Goal: Information Seeking & Learning: Learn about a topic

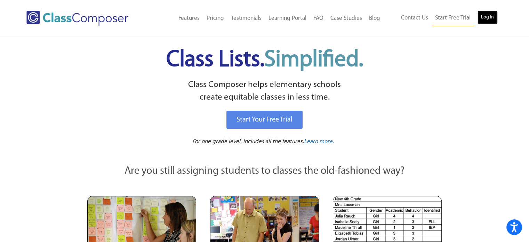
click at [484, 19] on link "Log In" at bounding box center [488, 17] width 20 height 14
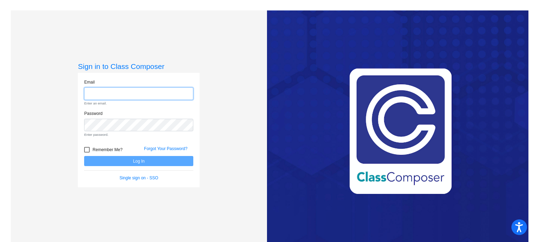
type input "anthonys010@csemn.org"
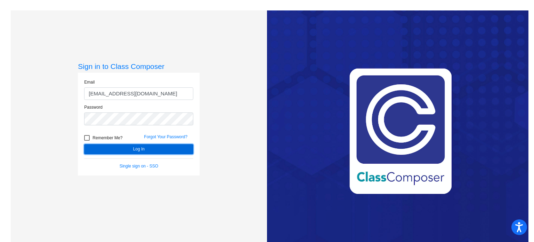
click at [179, 147] on button "Log In" at bounding box center [138, 149] width 109 height 10
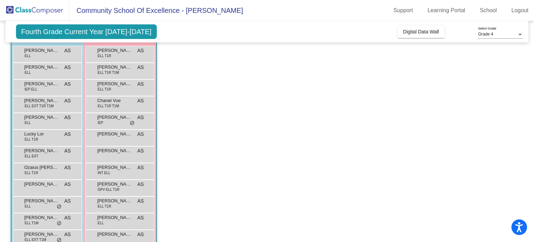
scroll to position [66, 0]
click at [107, 185] on span "Olivia Lee" at bounding box center [114, 183] width 35 height 7
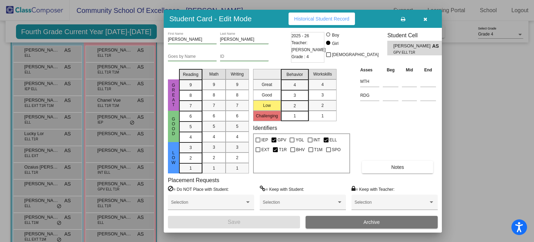
drag, startPoint x: 533, startPoint y: 75, endPoint x: 528, endPoint y: 119, distance: 44.1
click at [528, 119] on div at bounding box center [267, 121] width 534 height 242
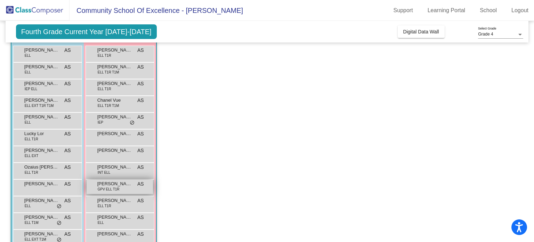
click at [111, 183] on span "Olivia Lee" at bounding box center [114, 183] width 35 height 7
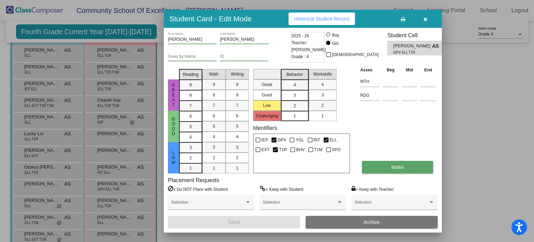
click at [395, 164] on span "Notes" at bounding box center [397, 167] width 13 height 6
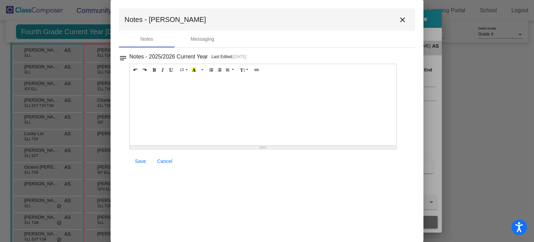
click at [120, 57] on mat-icon "notes" at bounding box center [123, 56] width 8 height 8
click at [163, 40] on div "Notes" at bounding box center [147, 39] width 56 height 17
click at [231, 57] on p "Last Edited: 9/29/25" at bounding box center [229, 56] width 35 height 7
click at [402, 22] on mat-icon "close" at bounding box center [403, 20] width 8 height 8
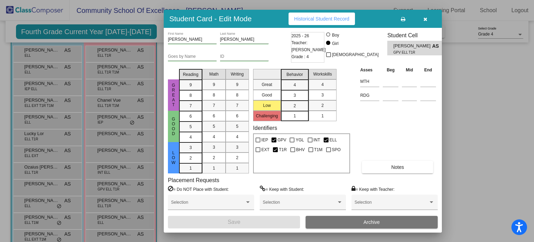
click at [310, 34] on div "2025 - 26 Teacher: Anthony Skow Grade : 4" at bounding box center [307, 47] width 33 height 31
click at [315, 18] on span "Historical Student Record" at bounding box center [321, 19] width 55 height 6
click at [427, 19] on icon "button" at bounding box center [426, 19] width 4 height 5
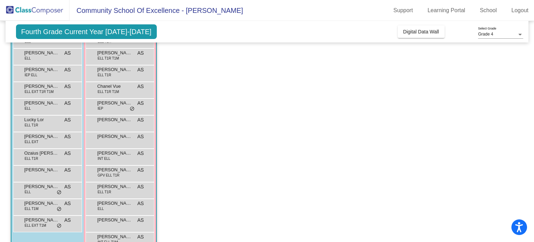
scroll to position [81, 0]
click at [39, 52] on span "Benjamin Vang" at bounding box center [41, 51] width 35 height 7
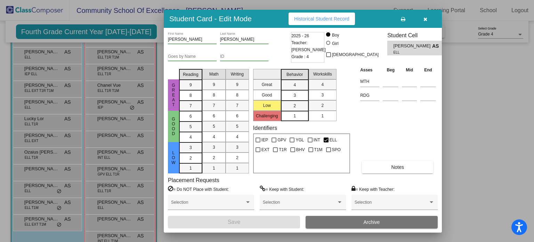
click at [306, 19] on span "Historical Student Record" at bounding box center [321, 19] width 55 height 6
click at [427, 20] on icon "button" at bounding box center [426, 19] width 4 height 5
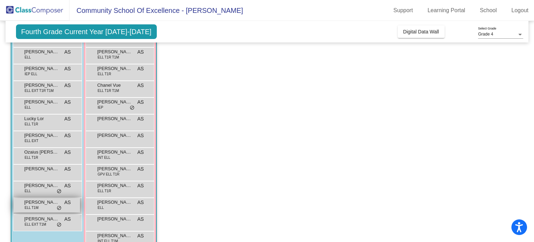
click at [29, 204] on span "Vue Leo" at bounding box center [41, 202] width 35 height 7
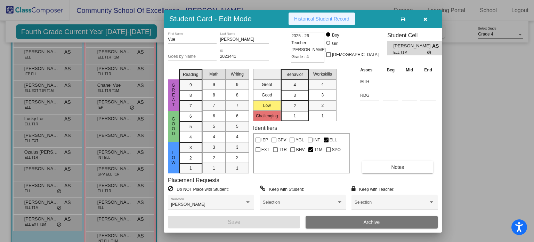
click at [312, 21] on span "Historical Student Record" at bounding box center [321, 19] width 55 height 6
click at [427, 17] on icon "button" at bounding box center [426, 19] width 4 height 5
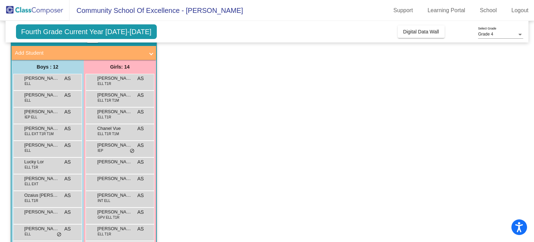
scroll to position [38, 0]
